Goal: Information Seeking & Learning: Learn about a topic

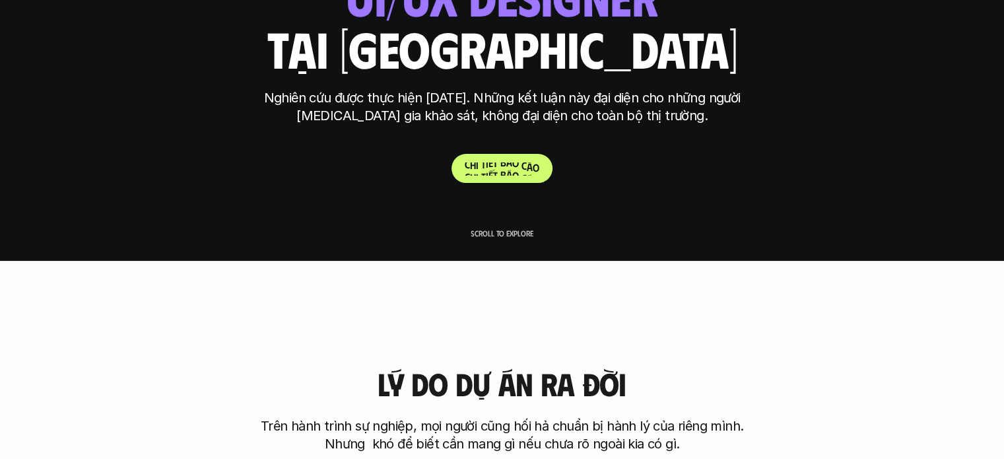
click at [526, 170] on p "C h i t i ế t b á o c á o" at bounding box center [502, 168] width 75 height 13
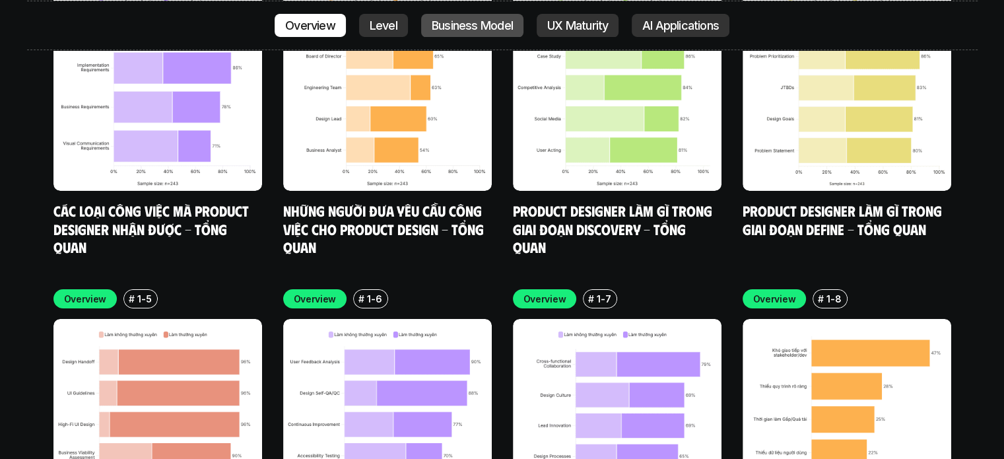
scroll to position [4743, 0]
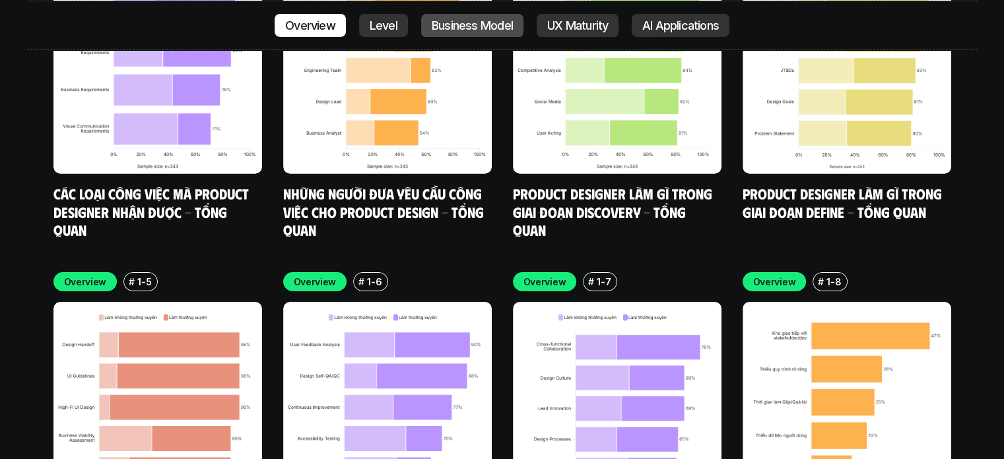
click at [481, 33] on link "Business Model" at bounding box center [472, 25] width 102 height 24
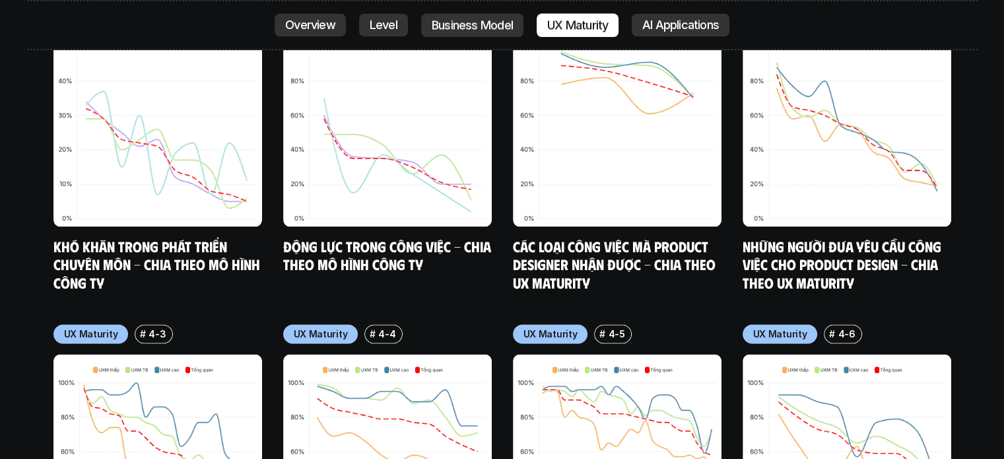
scroll to position [7028, 0]
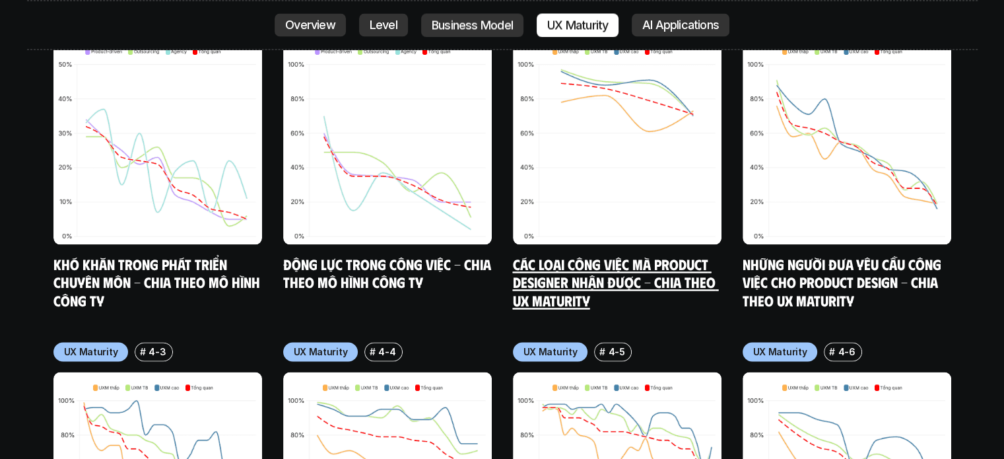
click at [565, 255] on link "Các loại công việc mà Product Designer nhận được - Chia theo UX Maturity" at bounding box center [616, 282] width 206 height 54
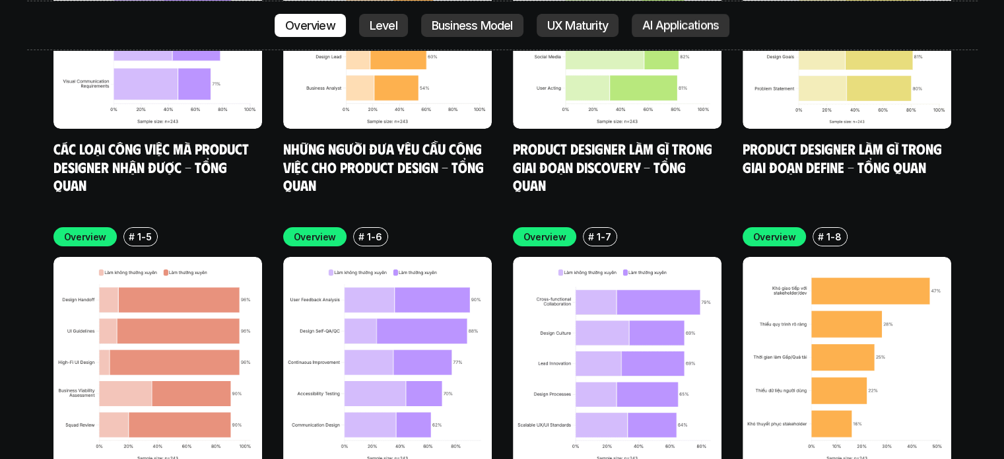
scroll to position [4783, 0]
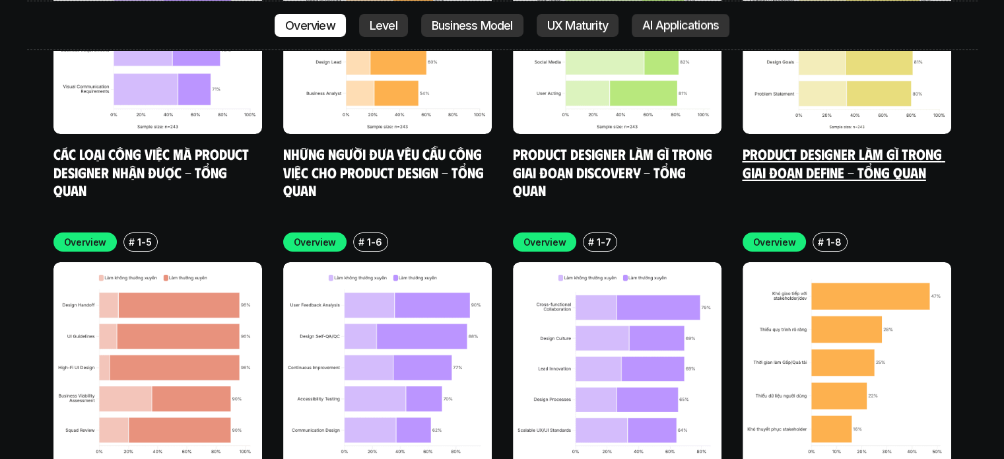
click at [782, 145] on link "Product Designer làm gì trong giai đoạn Define - Tổng quan" at bounding box center [844, 163] width 203 height 36
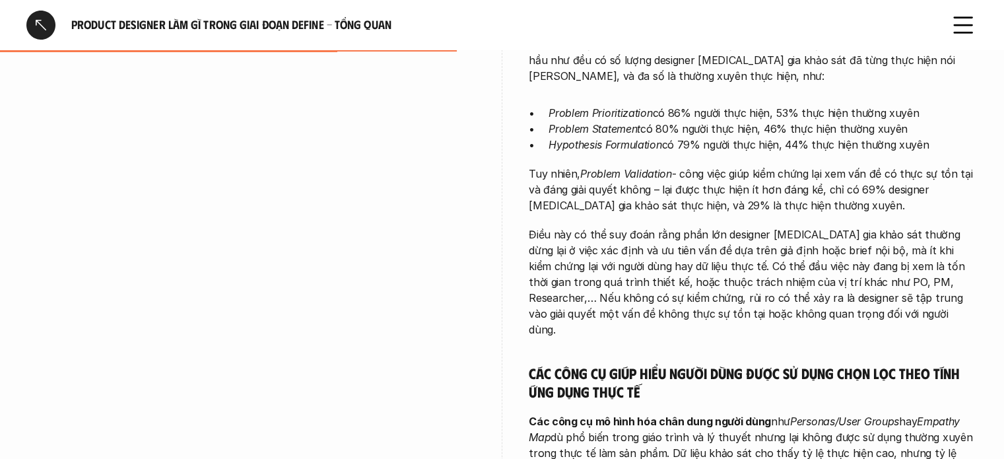
scroll to position [807, 0]
